Goal: Task Accomplishment & Management: Manage account settings

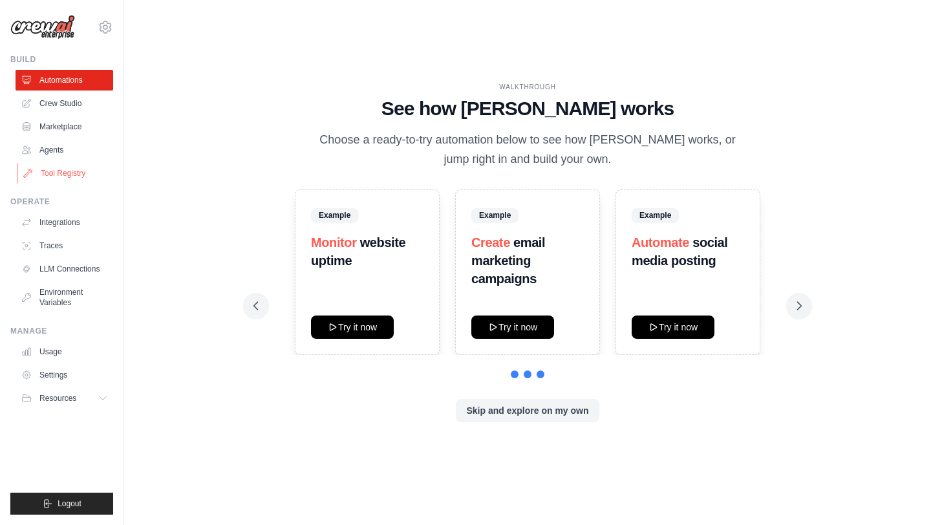
click at [77, 166] on link "Tool Registry" at bounding box center [66, 173] width 98 height 21
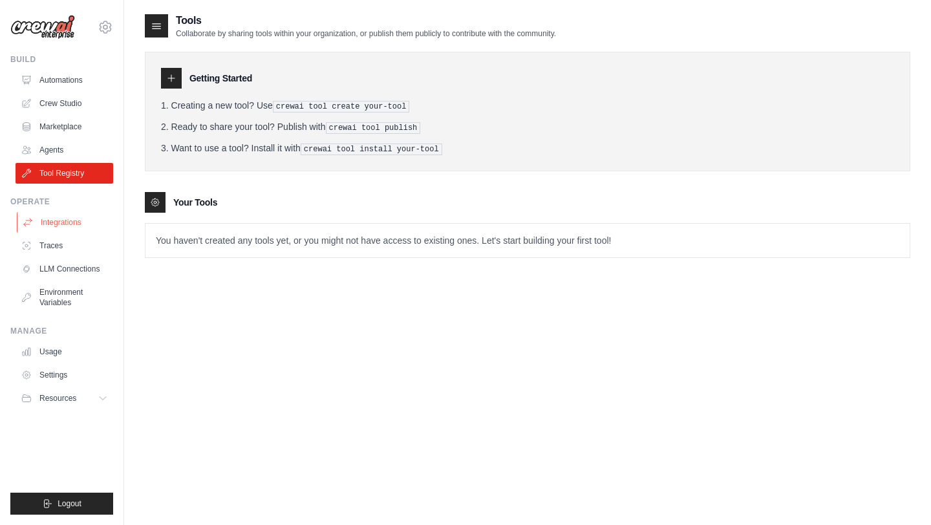
click at [75, 229] on link "Integrations" at bounding box center [66, 222] width 98 height 21
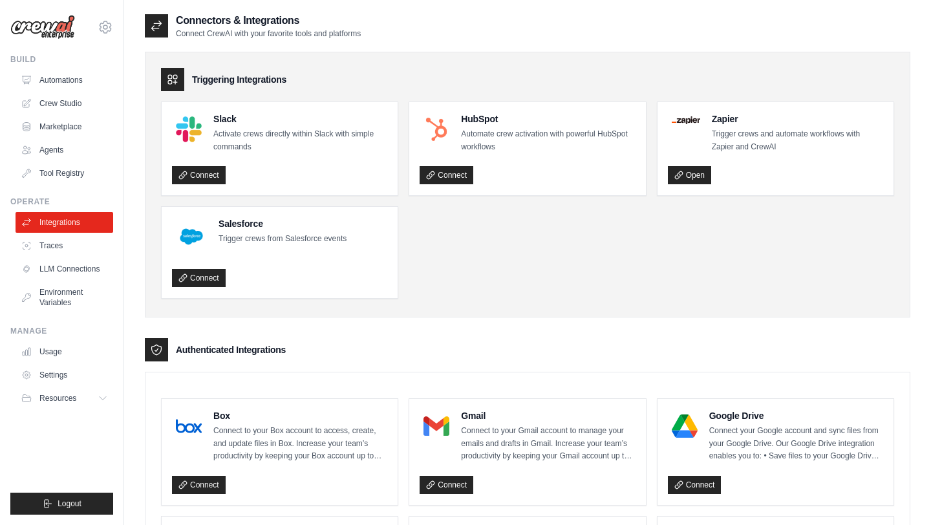
click at [521, 245] on ul "Slack Activate crews directly within Slack with simple commands Connect HubSpot…" at bounding box center [527, 199] width 733 height 197
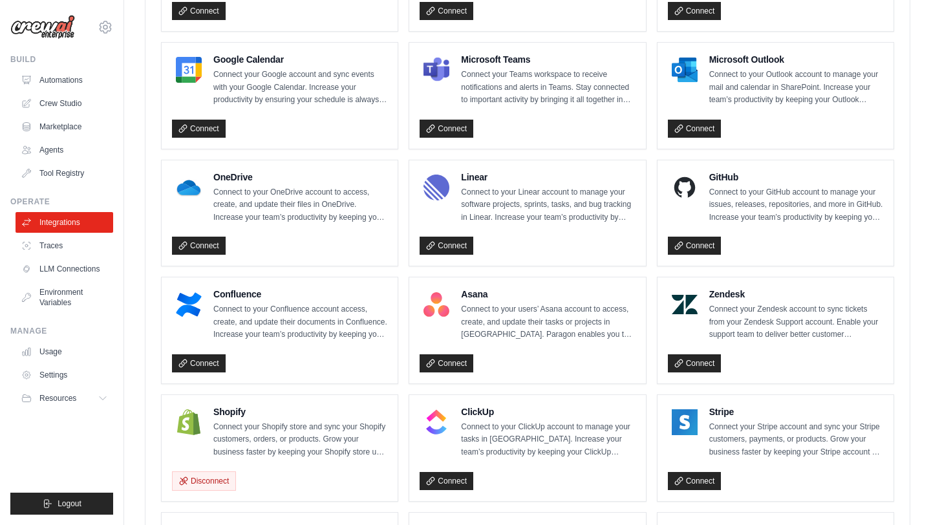
scroll to position [727, 0]
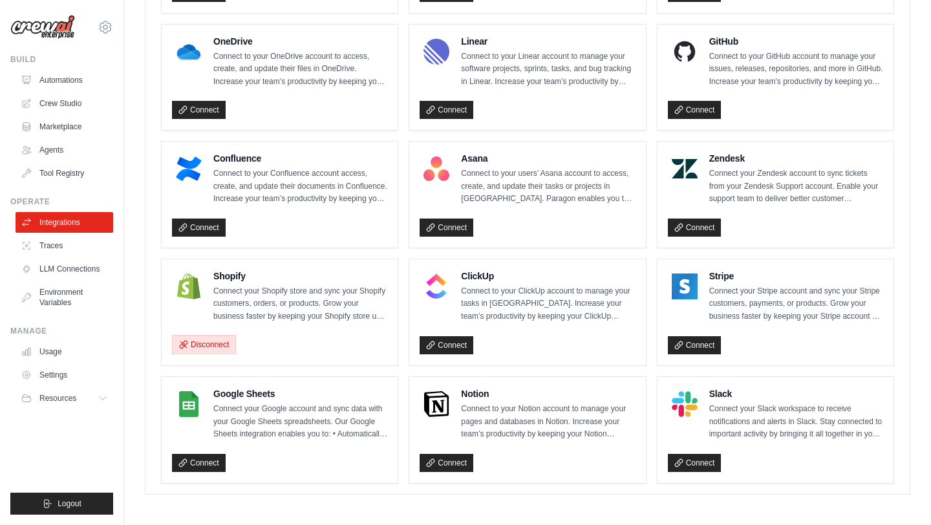
click at [219, 344] on button "Disconnect" at bounding box center [204, 344] width 64 height 19
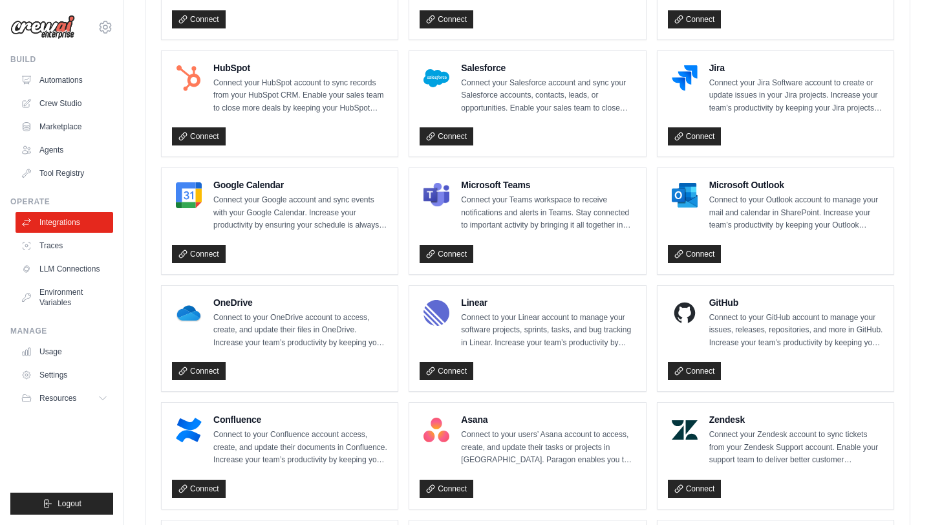
scroll to position [436, 0]
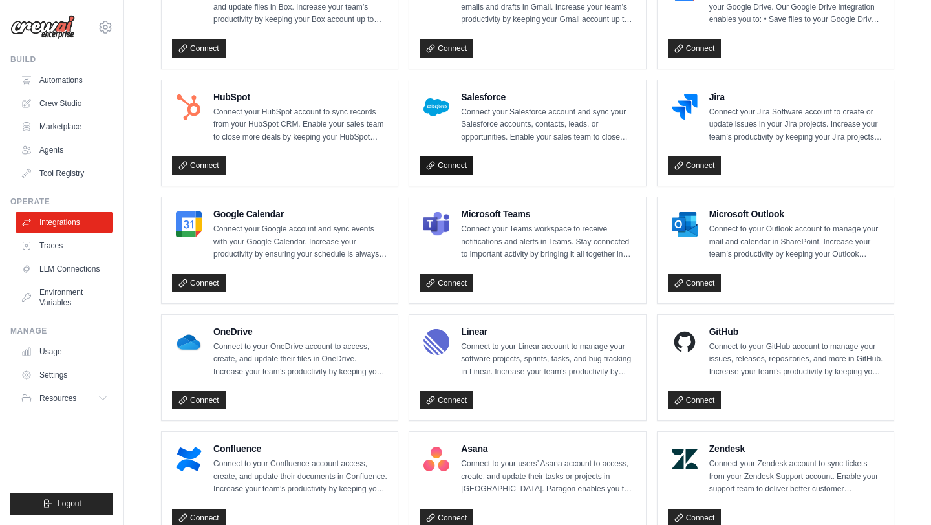
click at [458, 168] on link "Connect" at bounding box center [447, 165] width 54 height 18
click at [550, 69] on ul "Box Connect to your Box account to access, create, and update files in Box. Inc…" at bounding box center [527, 367] width 733 height 811
